Goal: Download file/media

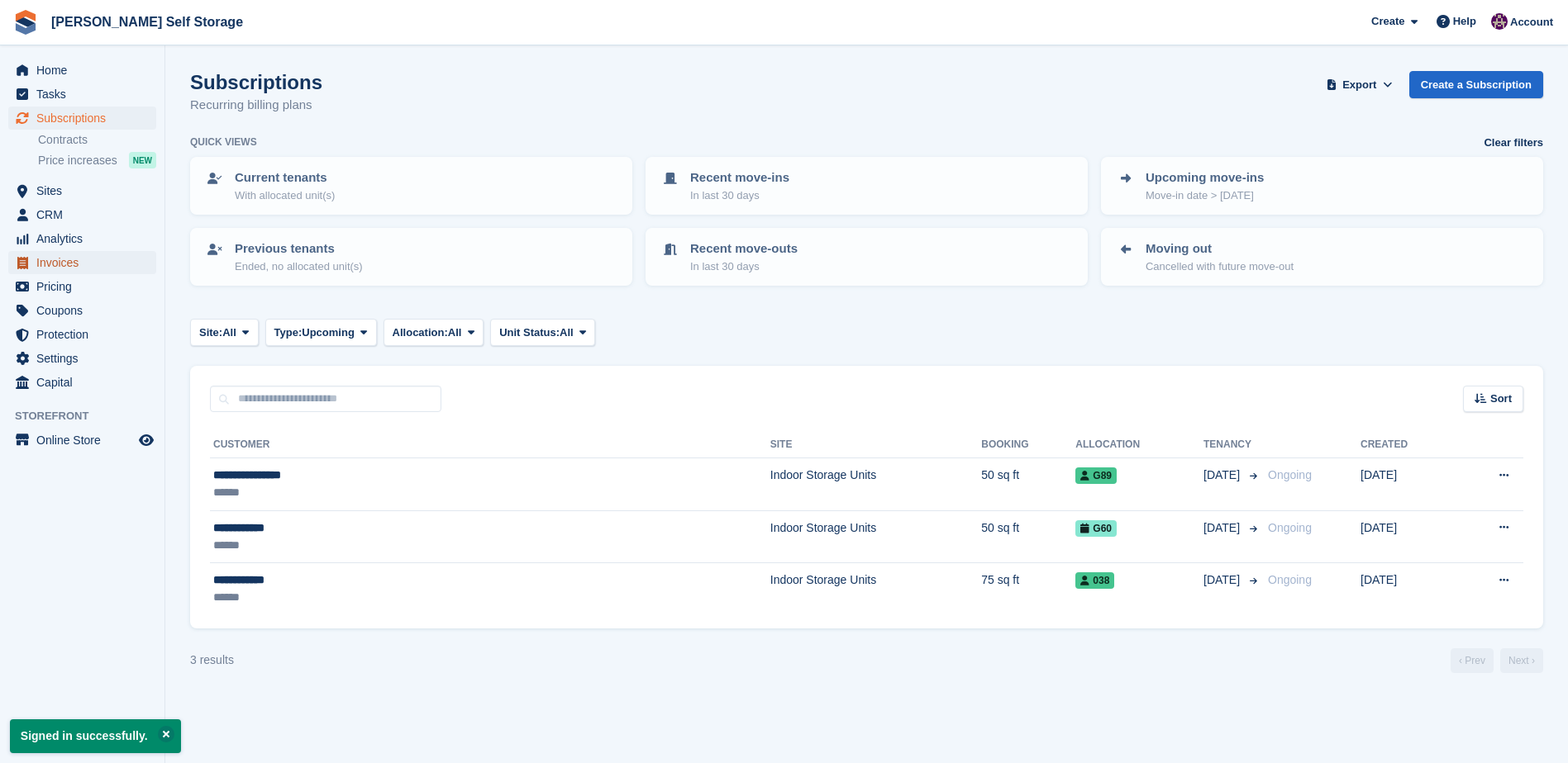
click at [40, 262] on span "Invoices" at bounding box center [85, 262] width 99 height 24
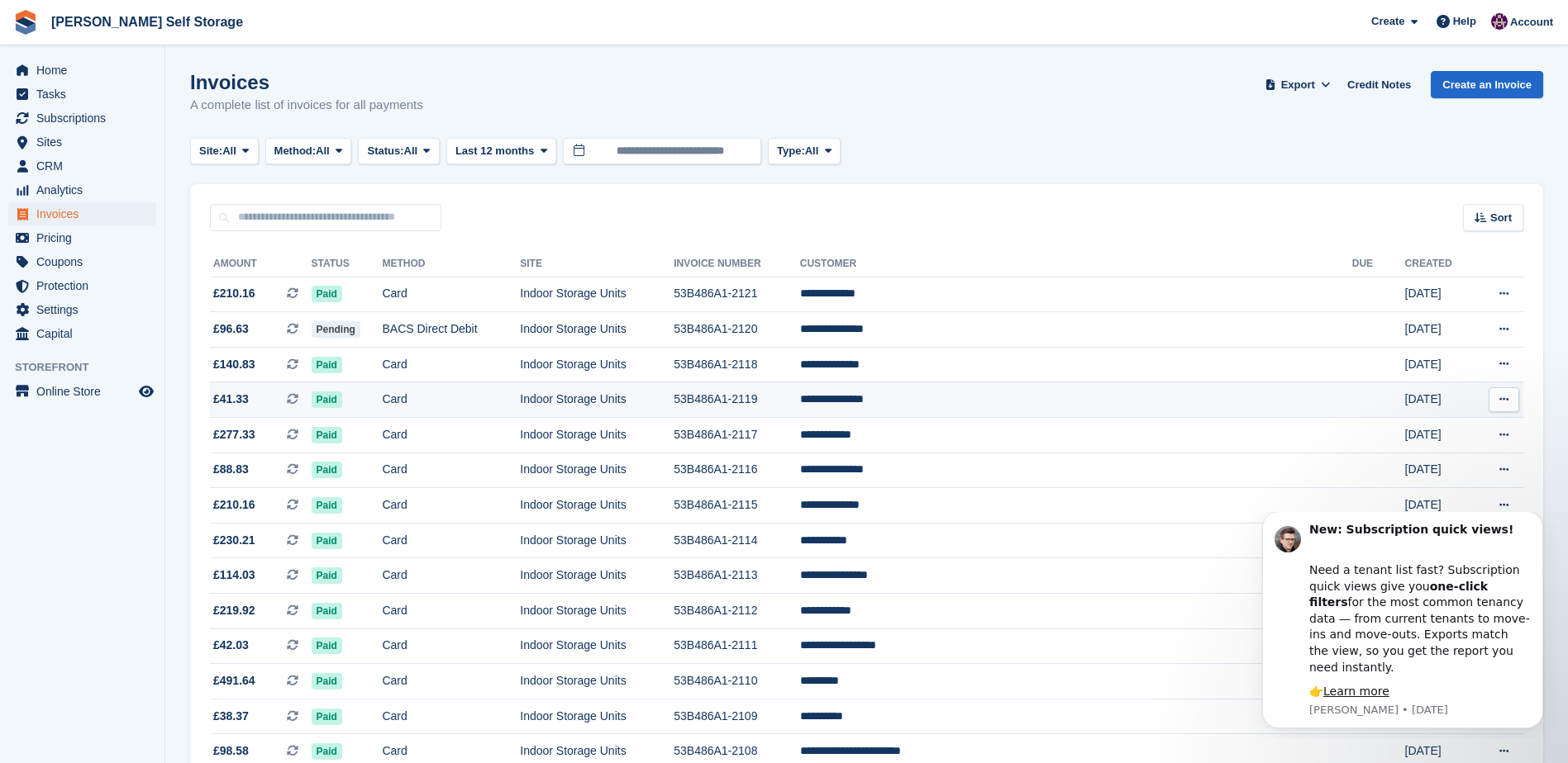
click at [1498, 399] on button at bounding box center [1503, 400] width 30 height 24
click at [1427, 426] on p "Download PDF" at bounding box center [1440, 432] width 144 height 22
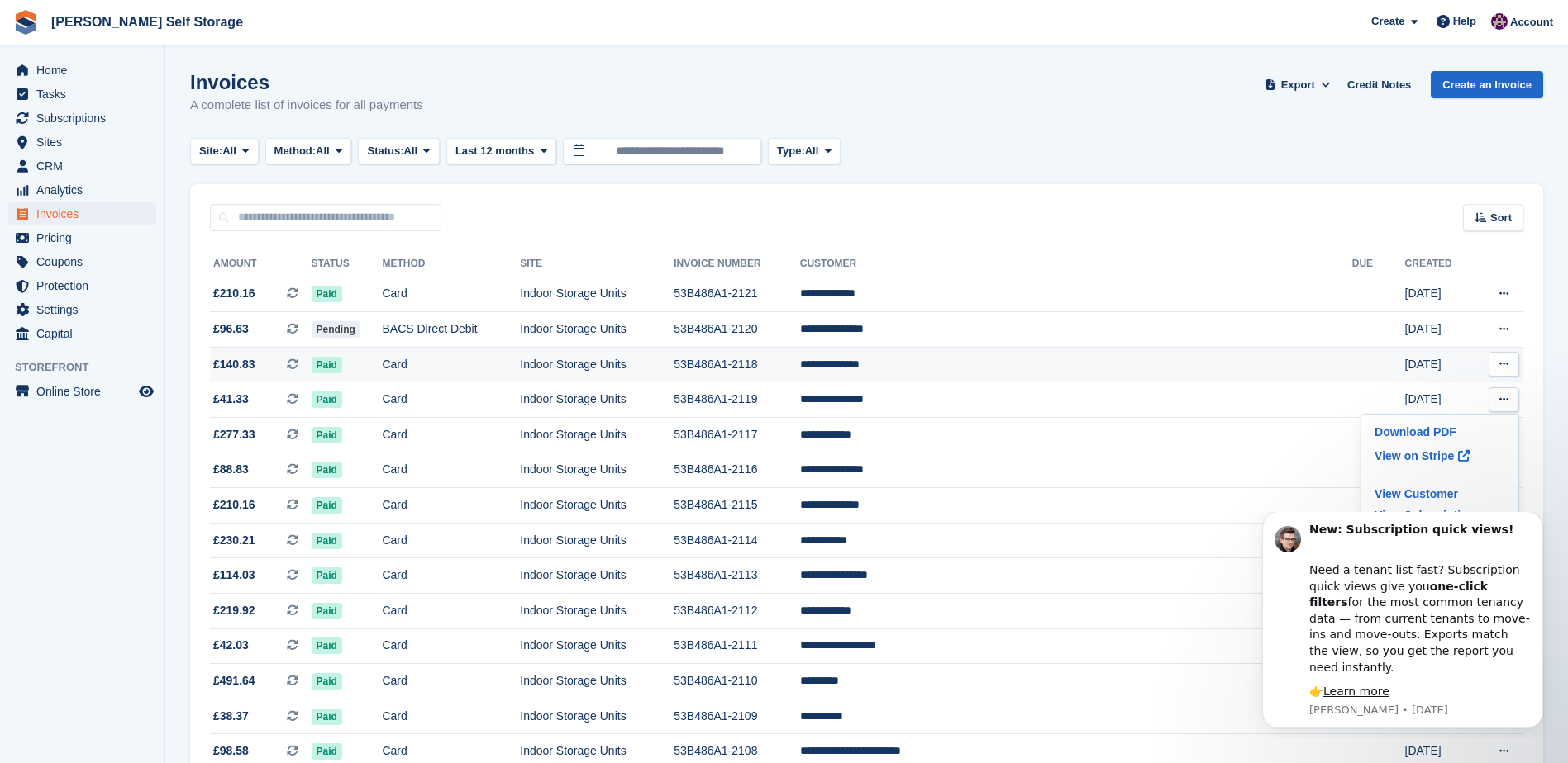
click at [1502, 359] on icon at bounding box center [1503, 363] width 9 height 11
click at [1419, 394] on p "Download PDF" at bounding box center [1440, 397] width 144 height 22
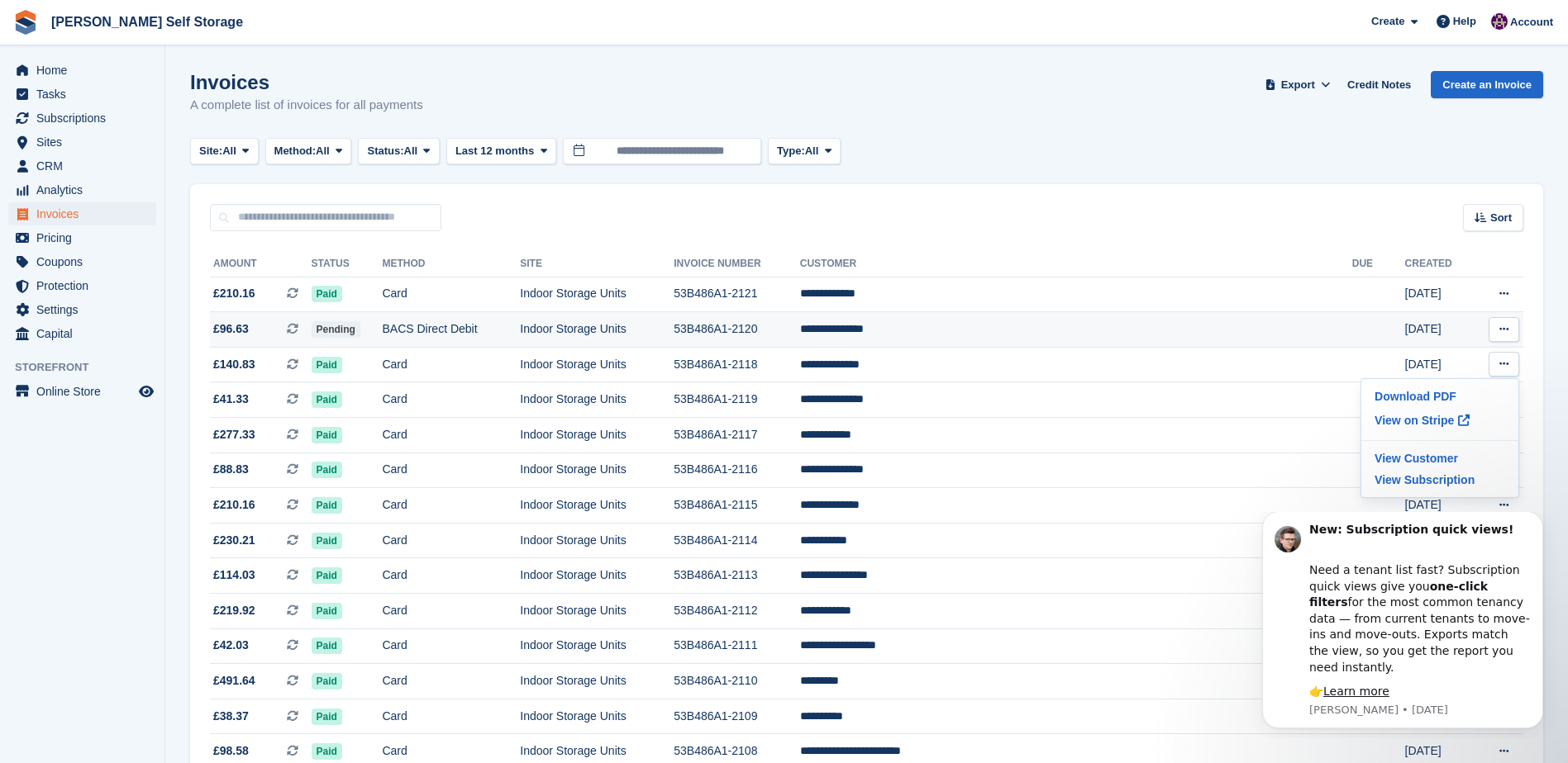
click at [1498, 326] on button at bounding box center [1503, 329] width 30 height 24
click at [1423, 360] on p "Download PDF" at bounding box center [1440, 362] width 144 height 22
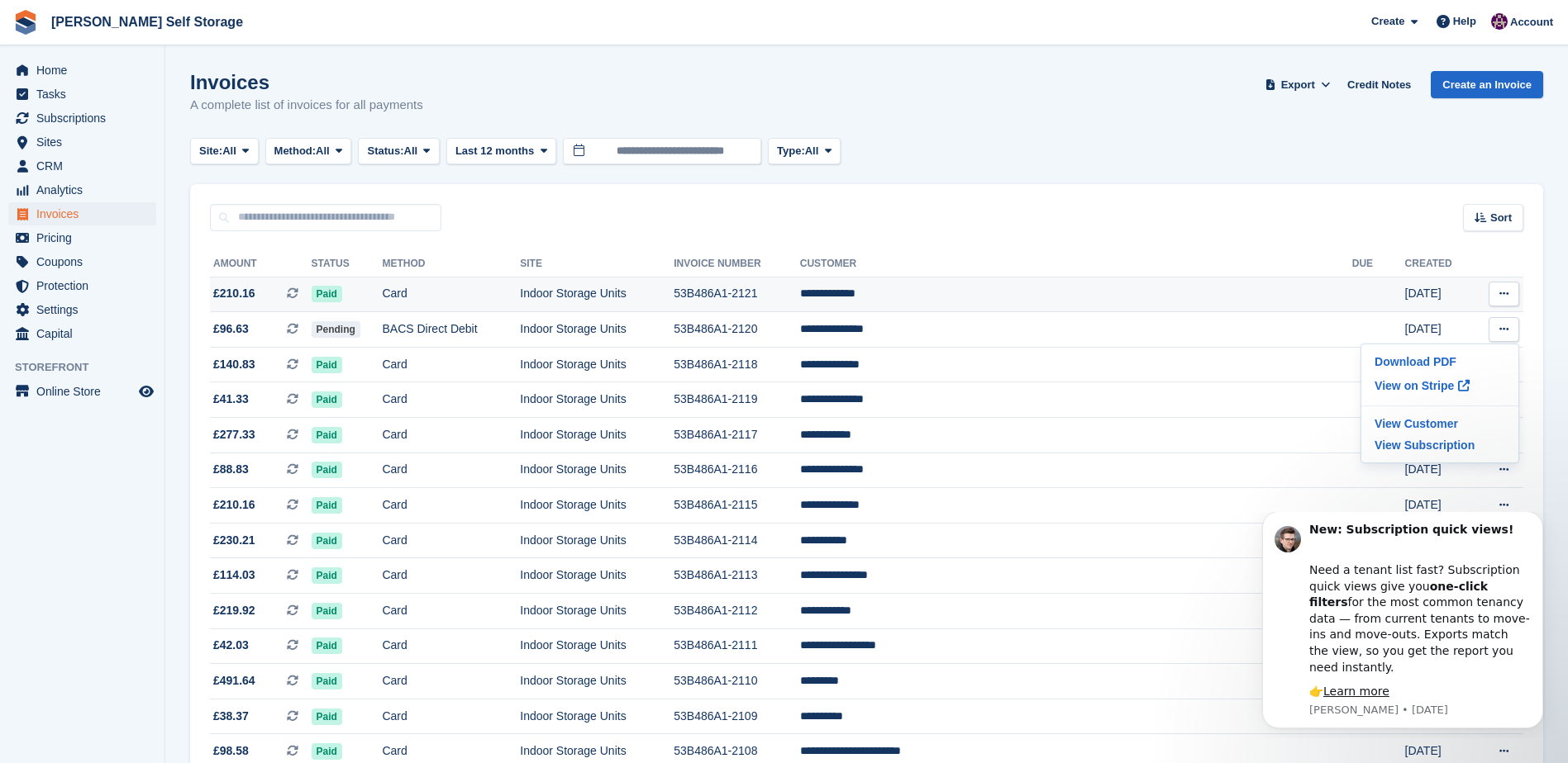
click at [1492, 296] on button at bounding box center [1503, 294] width 30 height 24
click at [1430, 325] on p "Download PDF" at bounding box center [1440, 326] width 144 height 22
